Goal: Transaction & Acquisition: Purchase product/service

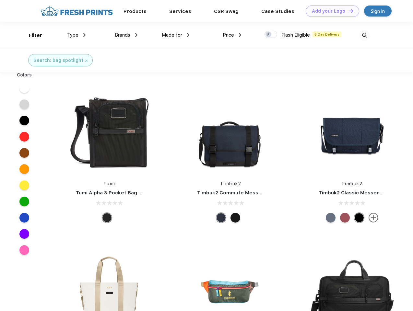
click at [330, 11] on link "Add your Logo Design Tool" at bounding box center [331, 11] width 53 height 11
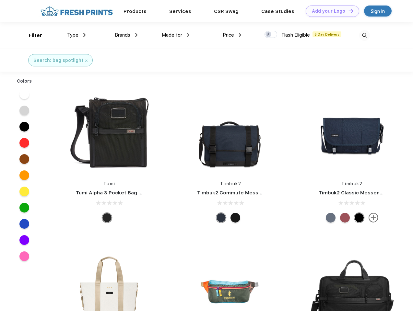
click at [0, 0] on div "Design Tool" at bounding box center [0, 0] width 0 height 0
click at [348, 11] on link "Add your Logo Design Tool" at bounding box center [331, 11] width 53 height 11
click at [31, 35] on div "Filter" at bounding box center [35, 35] width 13 height 7
click at [76, 35] on span "Type" at bounding box center [72, 35] width 11 height 6
click at [126, 35] on span "Brands" at bounding box center [123, 35] width 16 height 6
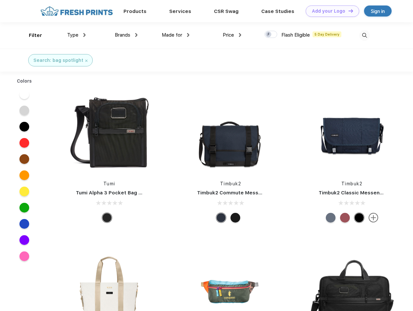
click at [176, 35] on span "Made for" at bounding box center [172, 35] width 20 height 6
click at [232, 35] on span "Price" at bounding box center [227, 35] width 11 height 6
click at [271, 35] on div at bounding box center [270, 34] width 13 height 7
click at [268, 35] on input "checkbox" at bounding box center [266, 32] width 4 height 4
click at [364, 35] on img at bounding box center [364, 35] width 11 height 11
